Goal: Ask a question: Seek information or help from site administrators or community

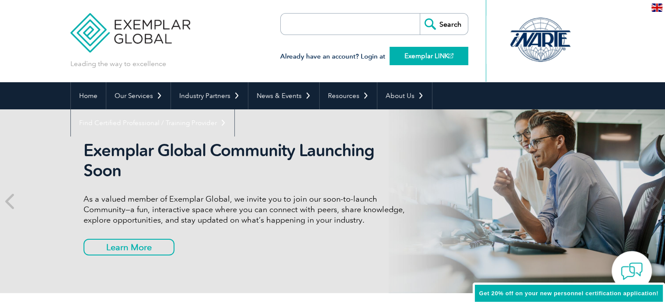
click at [414, 57] on link "Exemplar LINK" at bounding box center [429, 56] width 79 height 18
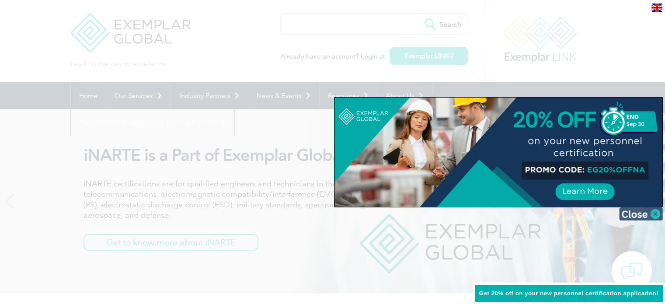
click at [655, 217] on img at bounding box center [641, 213] width 44 height 13
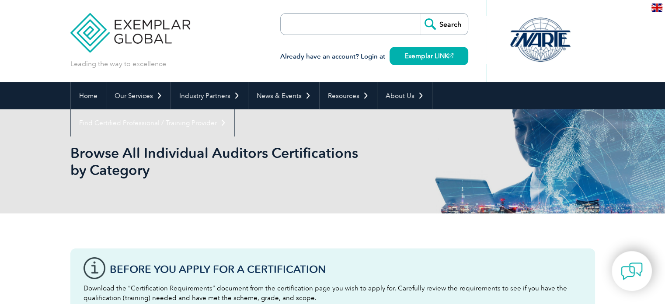
click at [331, 24] on input "search" at bounding box center [331, 24] width 92 height 21
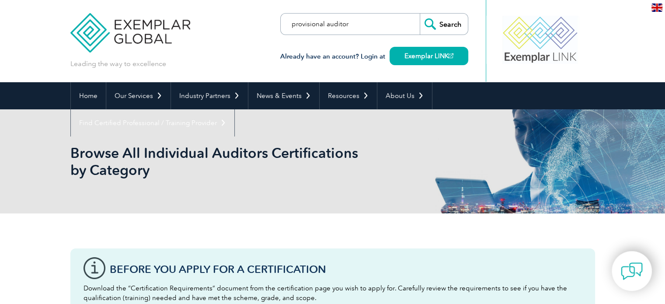
type input "provisional auditor"
click at [420, 14] on input "Search" at bounding box center [444, 24] width 48 height 21
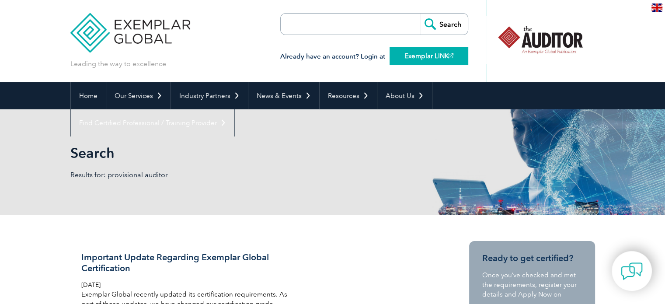
click at [432, 59] on link "Exemplar LINK" at bounding box center [429, 56] width 79 height 18
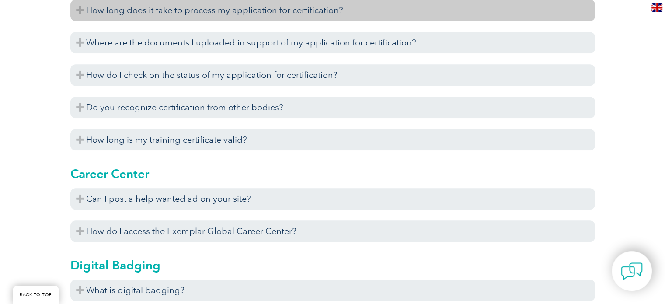
scroll to position [481, 0]
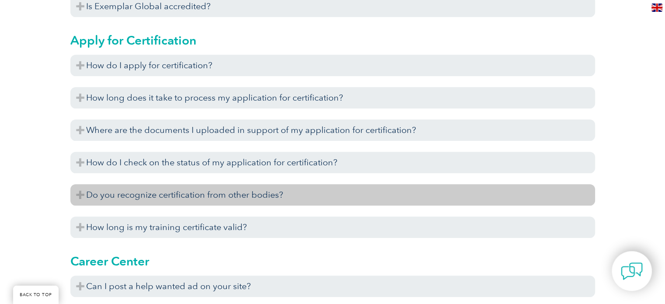
click at [281, 189] on h3 "Do you recognize certification from other bodies?" at bounding box center [332, 194] width 525 height 21
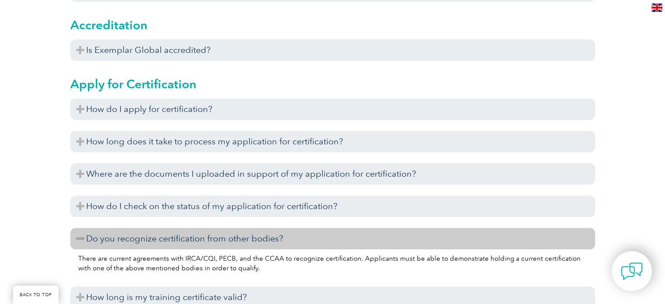
scroll to position [437, 0]
click at [628, 269] on img at bounding box center [632, 271] width 26 height 26
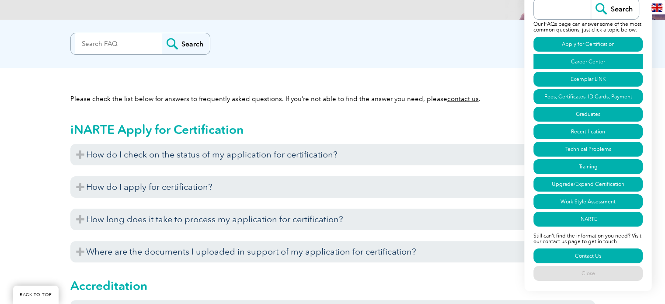
scroll to position [175, 0]
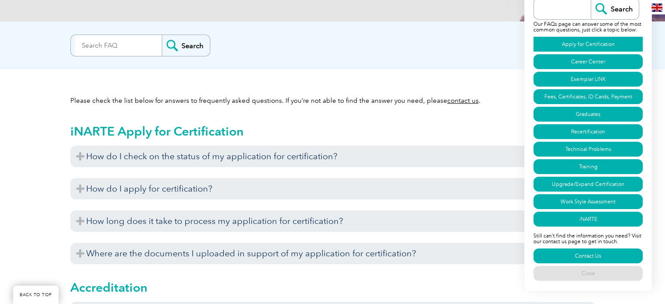
click at [611, 42] on link "Apply for Certification" at bounding box center [588, 44] width 109 height 15
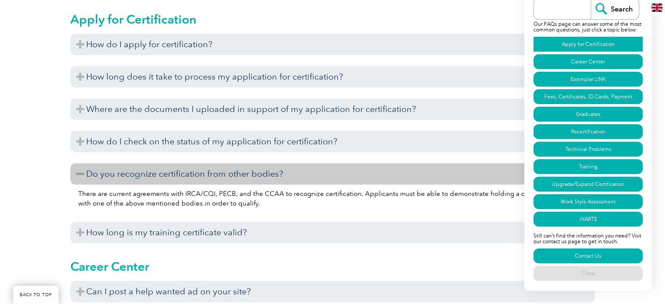
click at [603, 42] on link "Apply for Certification" at bounding box center [588, 44] width 109 height 15
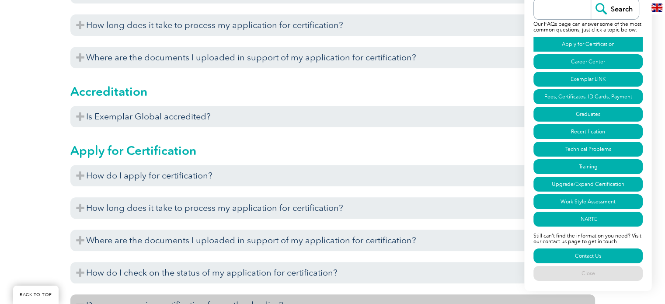
click at [590, 41] on link "Apply for Certification" at bounding box center [588, 44] width 109 height 15
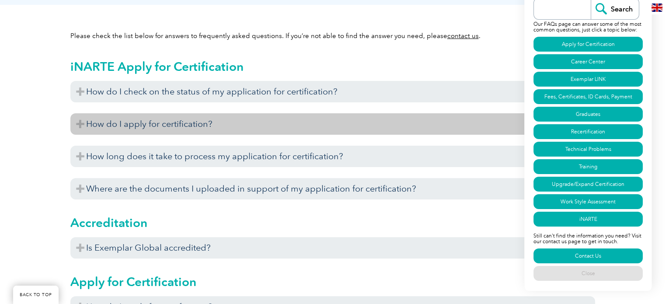
scroll to position [0, 0]
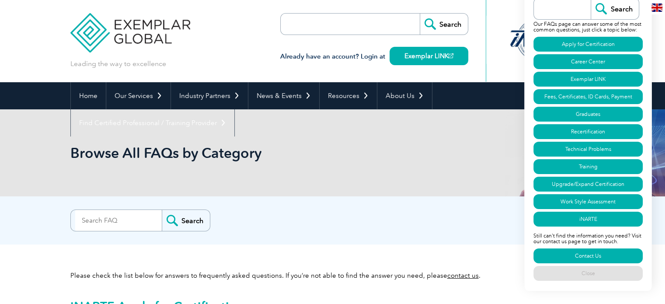
click at [579, 9] on input "search" at bounding box center [564, 8] width 52 height 21
paste input "provisional auditor"
type input "provisional auditor"
click at [591, 0] on input "Search" at bounding box center [615, 8] width 48 height 21
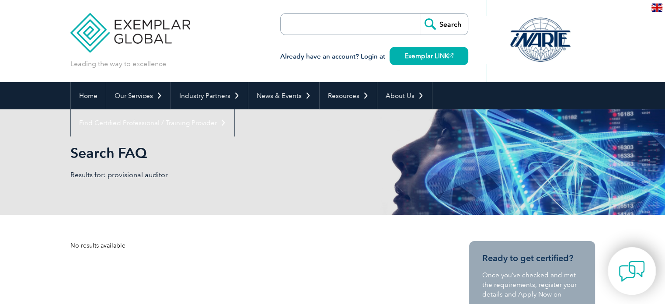
click at [640, 268] on img at bounding box center [632, 271] width 26 height 26
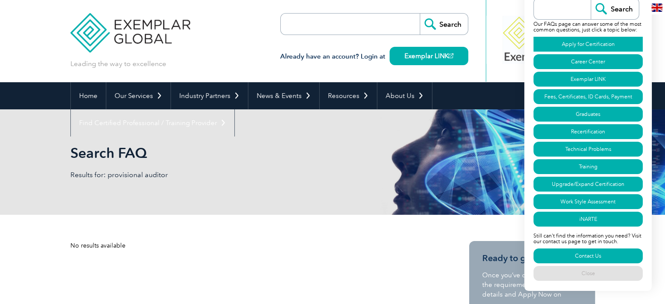
click at [598, 43] on link "Apply for Certification" at bounding box center [588, 44] width 109 height 15
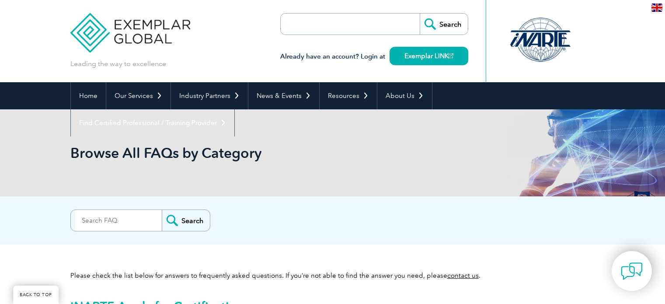
scroll to position [502, 0]
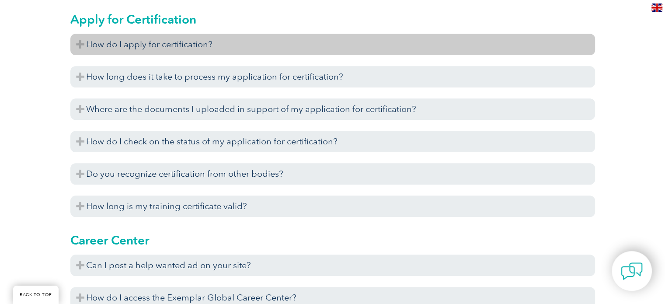
click at [186, 48] on h3 "How do I apply for certification?" at bounding box center [332, 44] width 525 height 21
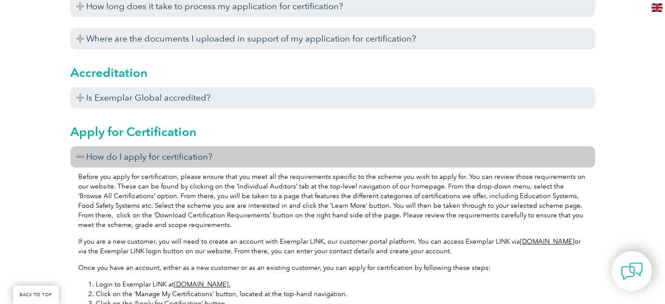
scroll to position [327, 0]
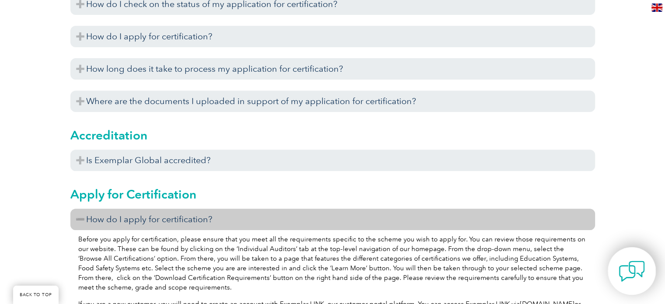
click at [624, 269] on img at bounding box center [632, 271] width 26 height 26
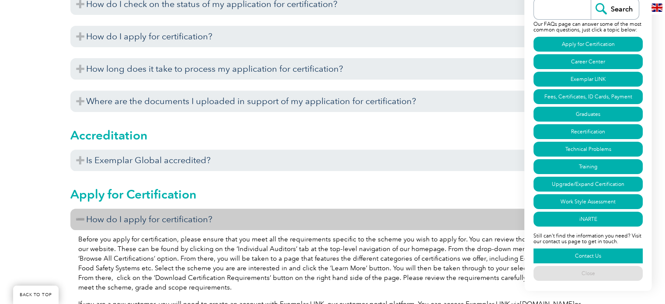
click at [612, 253] on link "Contact Us" at bounding box center [588, 255] width 109 height 15
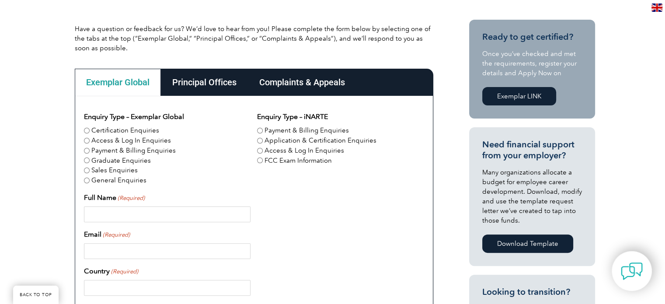
scroll to position [219, 0]
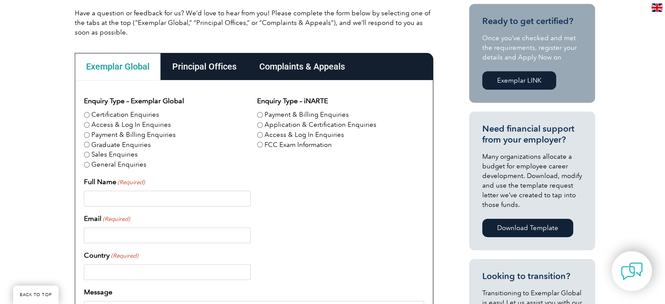
click at [86, 113] on input "Certification Enquiries" at bounding box center [87, 115] width 6 height 6
radio input "true"
click at [115, 208] on div "Enquiry Type – Exemplar Global Certification Enquiries Access & Log In Enquirie…" at bounding box center [254, 297] width 340 height 403
click at [116, 203] on input "Full Name (Required)" at bounding box center [167, 199] width 167 height 16
type input "[PERSON_NAME]"
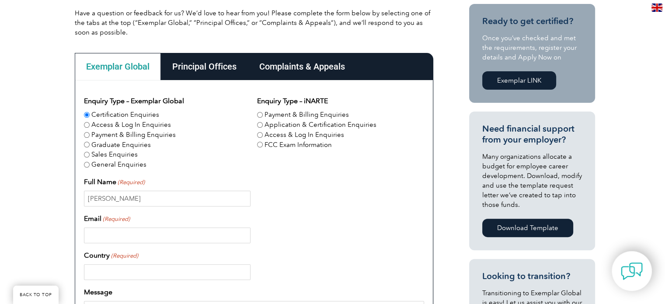
type input "[GEOGRAPHIC_DATA]"
type input "0488582410"
click at [149, 231] on input "Email (Required)" at bounding box center [167, 235] width 167 height 16
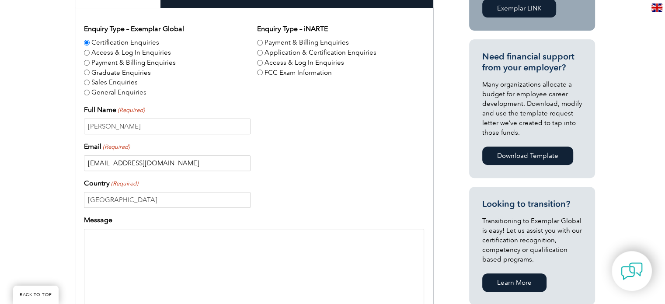
scroll to position [306, 0]
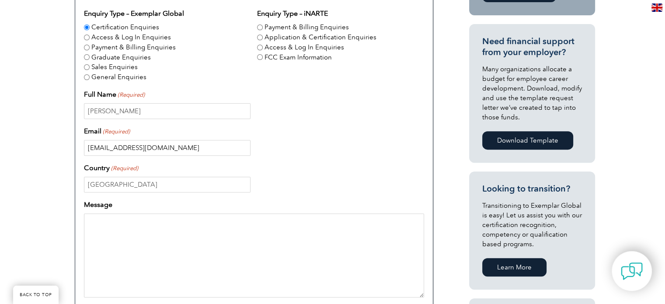
type input "[EMAIL_ADDRESS][DOMAIN_NAME]"
click at [139, 244] on textarea "Message" at bounding box center [254, 255] width 340 height 84
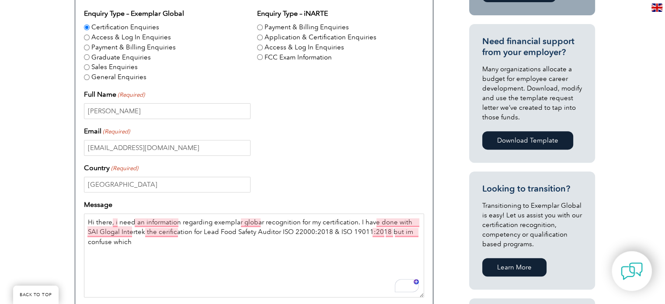
click at [115, 239] on textarea "Hi there, i need an information regarding exemplar globar recognition for my ce…" at bounding box center [254, 255] width 340 height 84
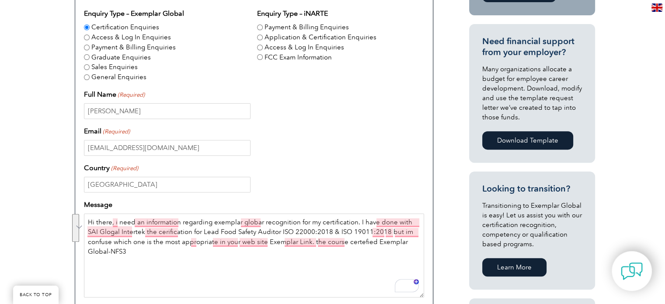
drag, startPoint x: 416, startPoint y: 239, endPoint x: 87, endPoint y: 224, distance: 329.3
click at [87, 224] on textarea "Hi there, i need an information regarding exemplar globar recognition for my ce…" at bounding box center [254, 255] width 340 height 84
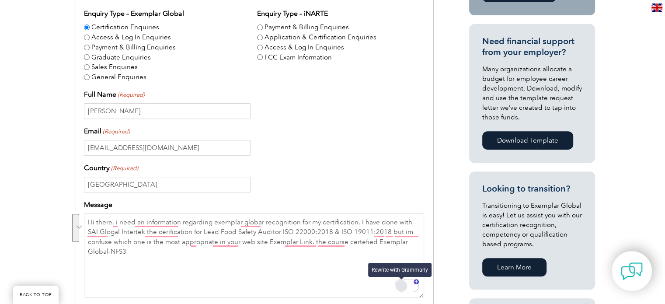
click at [402, 288] on div "Rewrite with Grammarly" at bounding box center [402, 286] width 10 height 10
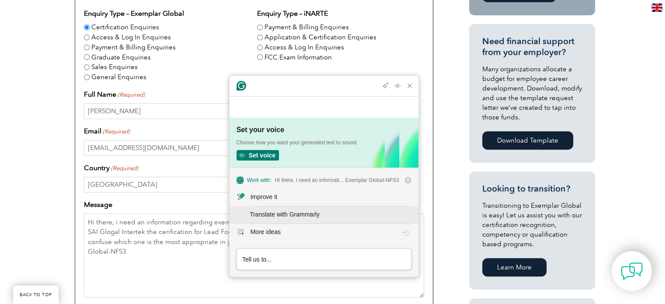
scroll to position [0, 0]
click at [276, 197] on div "Improve it" at bounding box center [264, 196] width 27 height 9
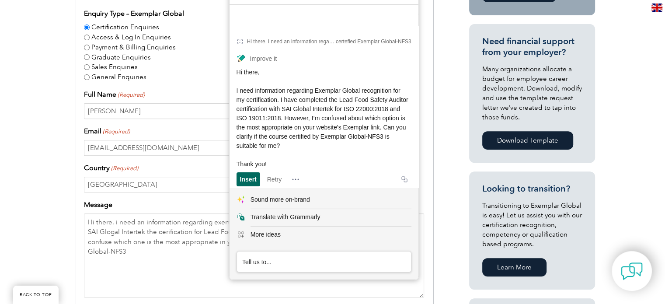
click at [256, 175] on div "Insert" at bounding box center [248, 179] width 17 height 14
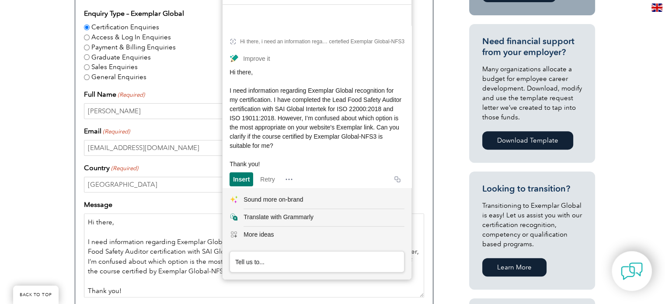
click at [201, 286] on textarea "Hi there, I need information regarding Exemplar Global recognition for my certi…" at bounding box center [254, 255] width 340 height 84
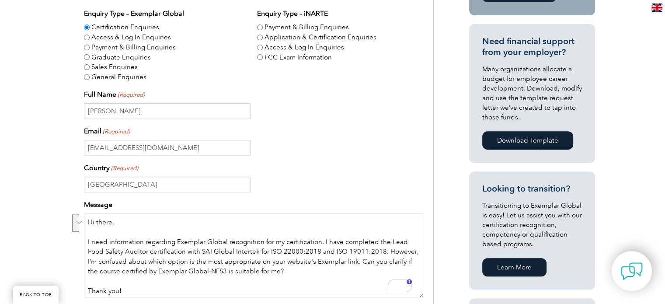
drag, startPoint x: 290, startPoint y: 267, endPoint x: 360, endPoint y: 262, distance: 70.6
click at [344, 264] on textarea "Hi there, I need information regarding Exemplar Global recognition for my certi…" at bounding box center [254, 255] width 340 height 84
click at [297, 276] on textarea "Hi there, I need information regarding Exemplar Global recognition for my certi…" at bounding box center [254, 255] width 340 height 84
drag, startPoint x: 289, startPoint y: 272, endPoint x: 401, endPoint y: 265, distance: 112.2
click at [401, 265] on textarea "Hi there, I need information regarding Exemplar Global recognition for my certi…" at bounding box center [254, 255] width 340 height 84
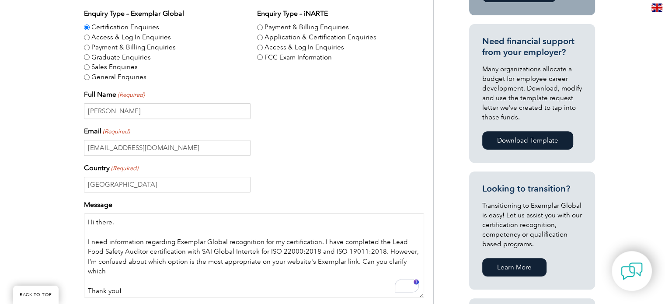
type textarea "Hi there, I need information regarding Exemplar Global recognition for my certi…"
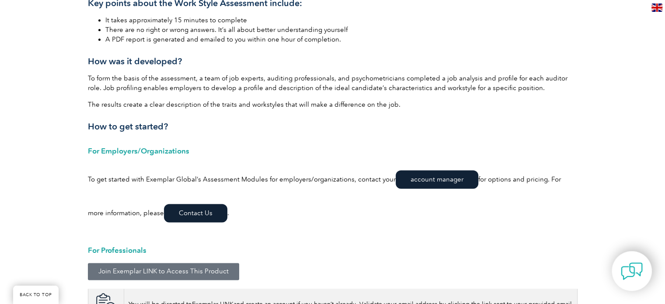
scroll to position [1137, 0]
